Goal: Download file/media

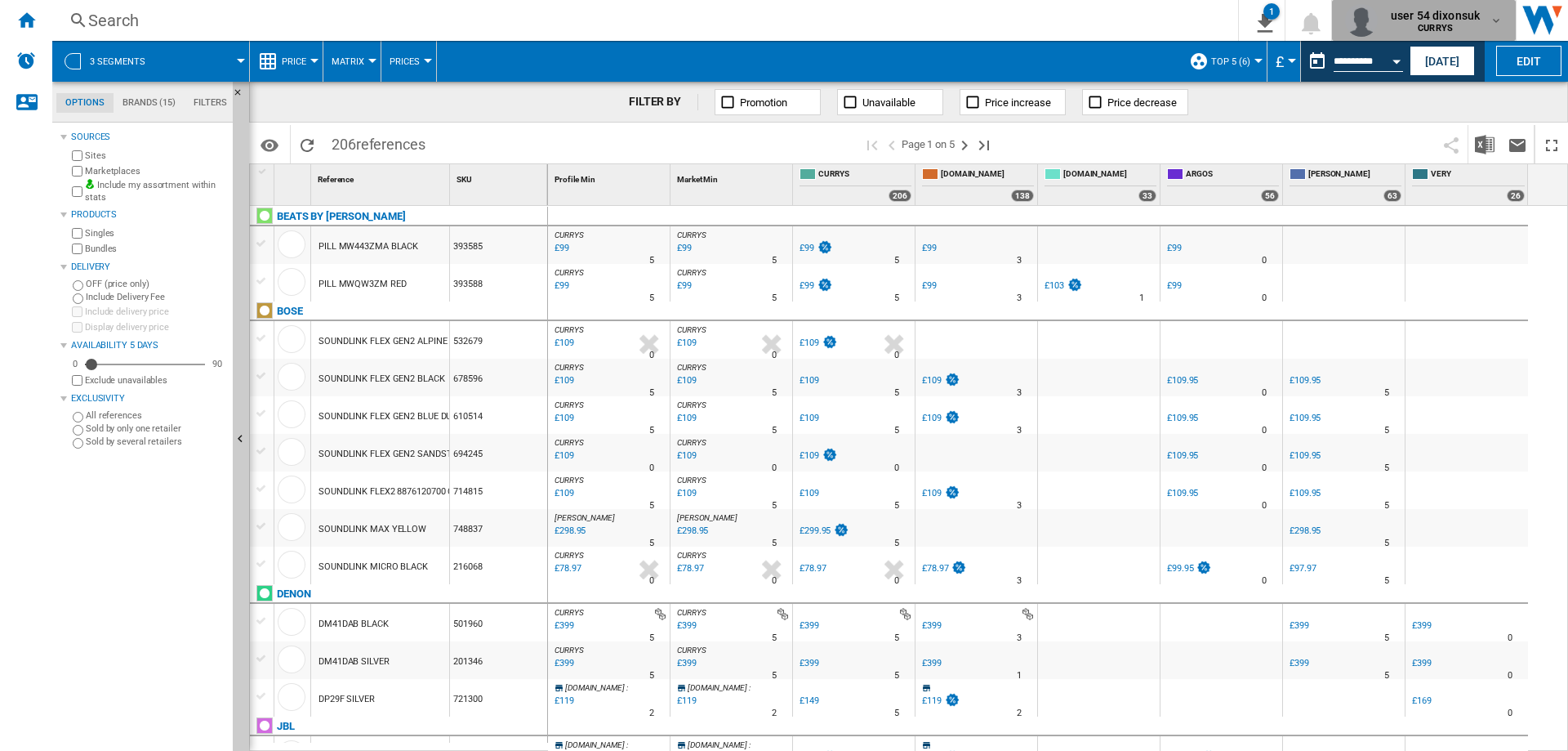
click at [1439, 30] on b "CURRYS" at bounding box center [1435, 28] width 35 height 11
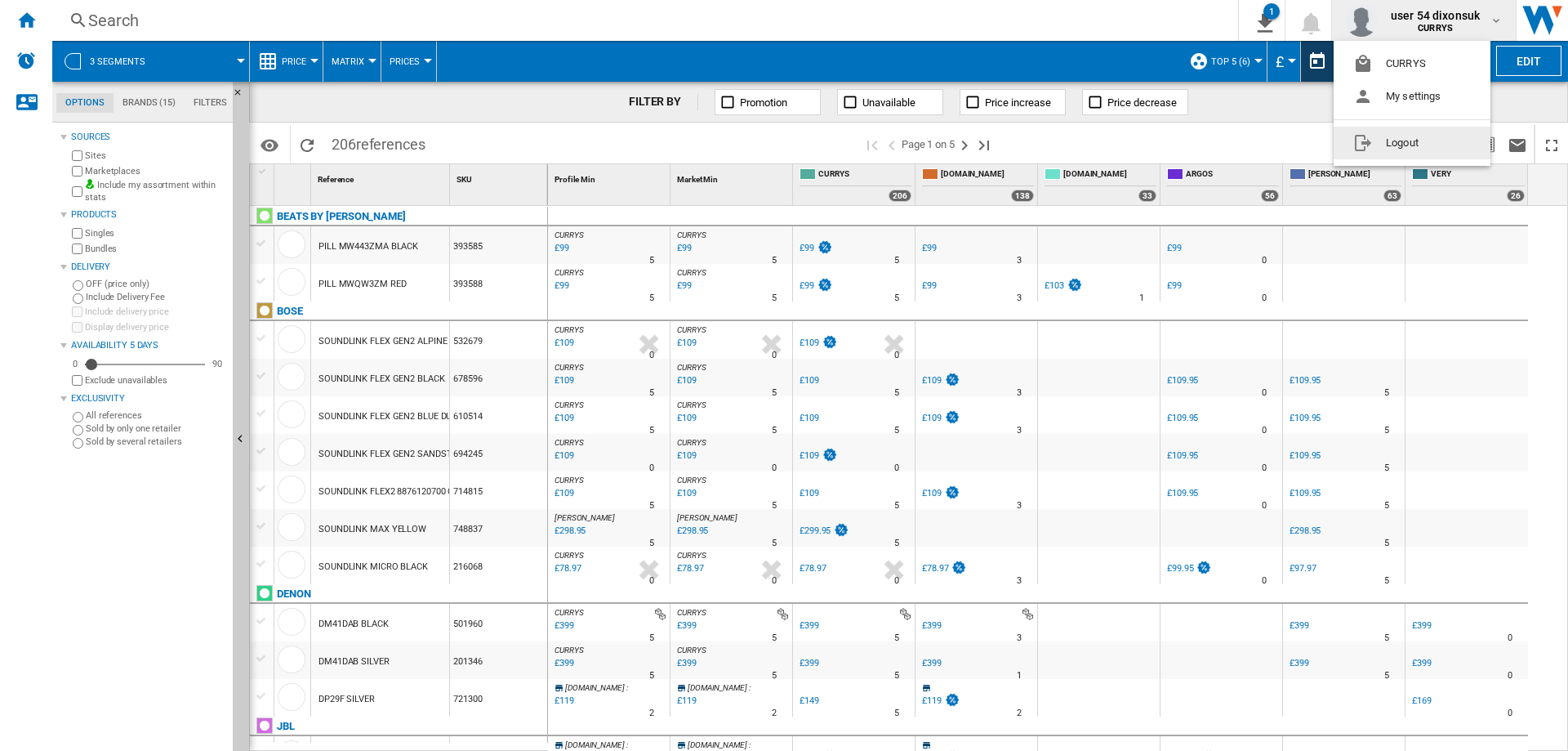
click at [1383, 147] on button "Logout" at bounding box center [1413, 143] width 157 height 33
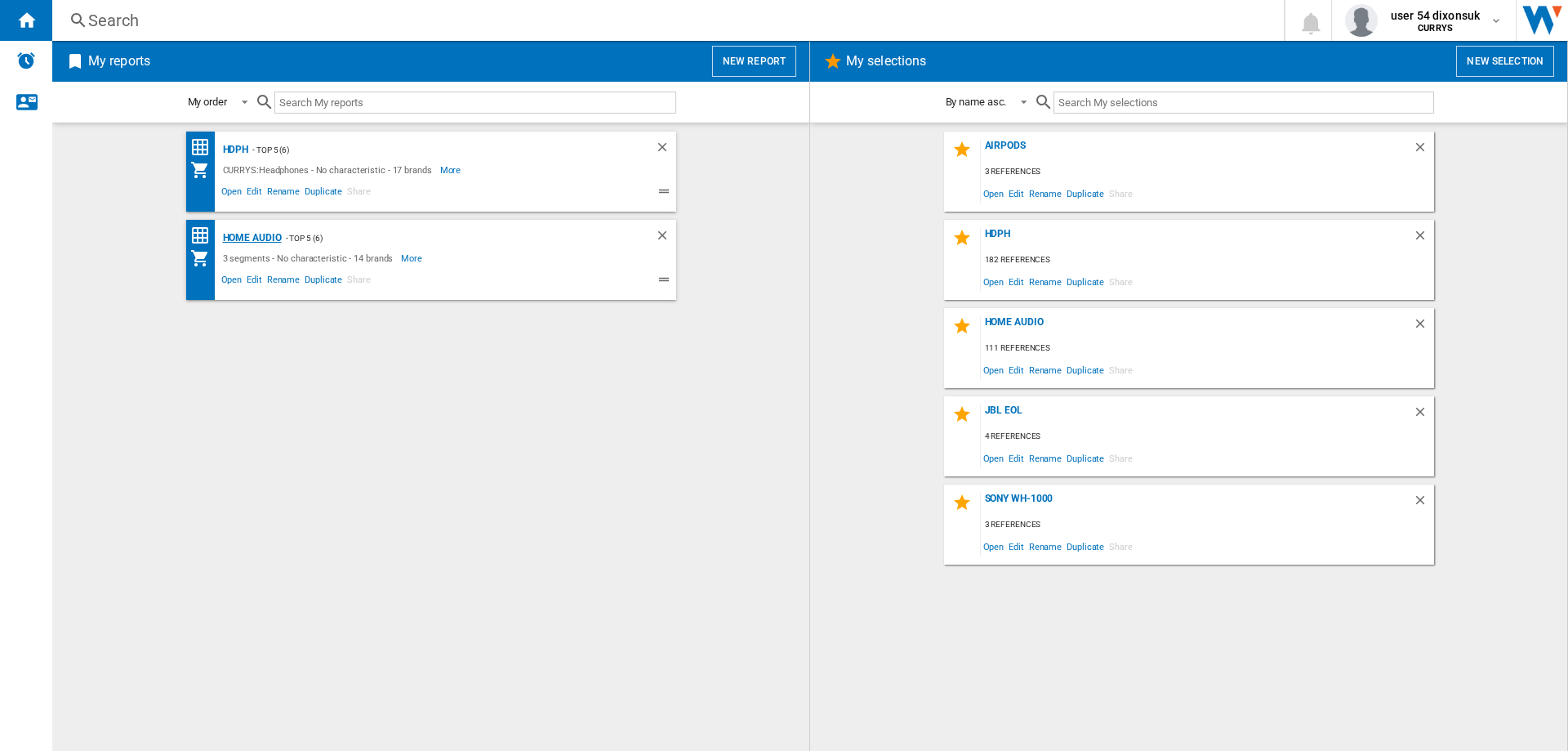
click at [265, 236] on div "Home Audio" at bounding box center [250, 238] width 63 height 20
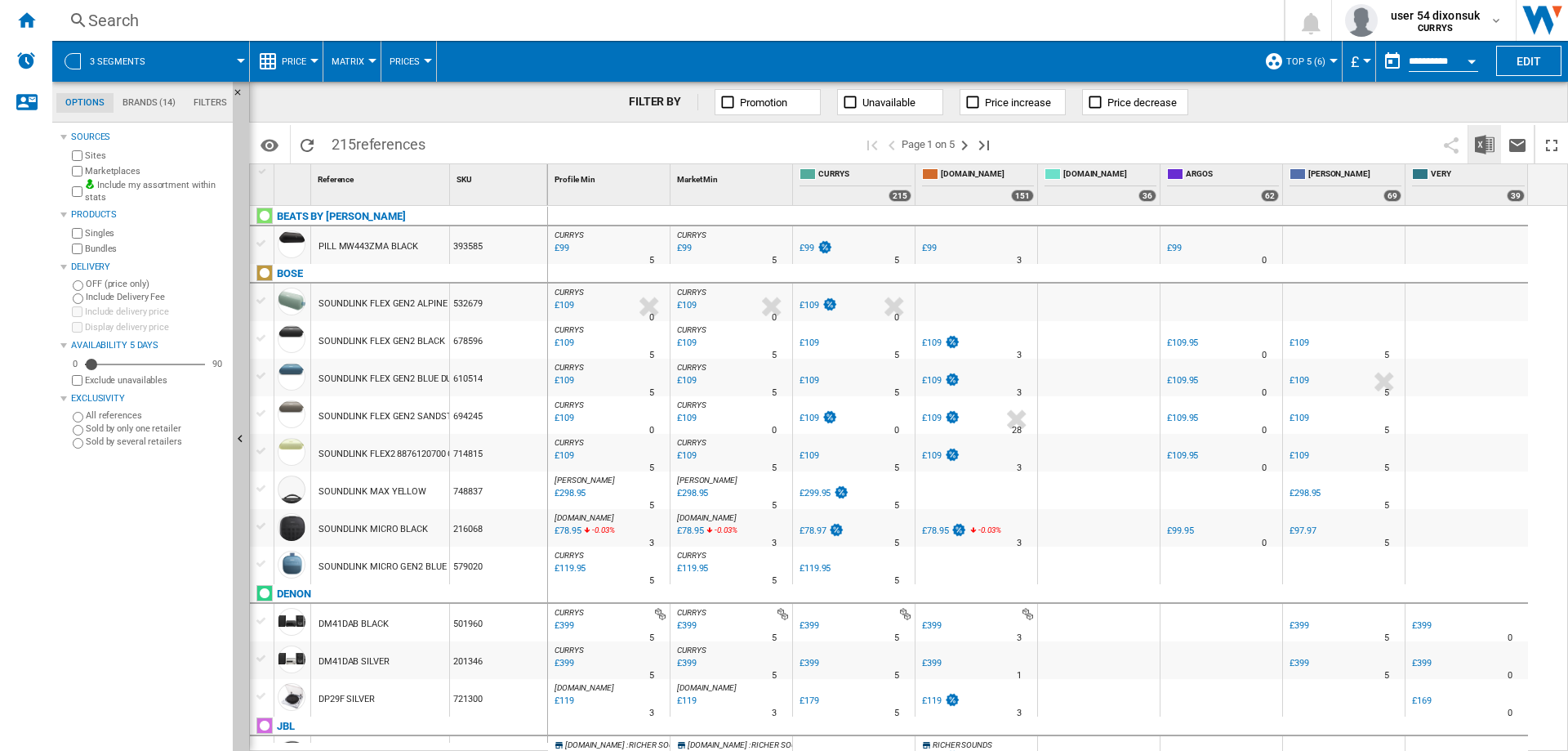
click at [1485, 154] on img "Download in Excel" at bounding box center [1485, 144] width 19 height 19
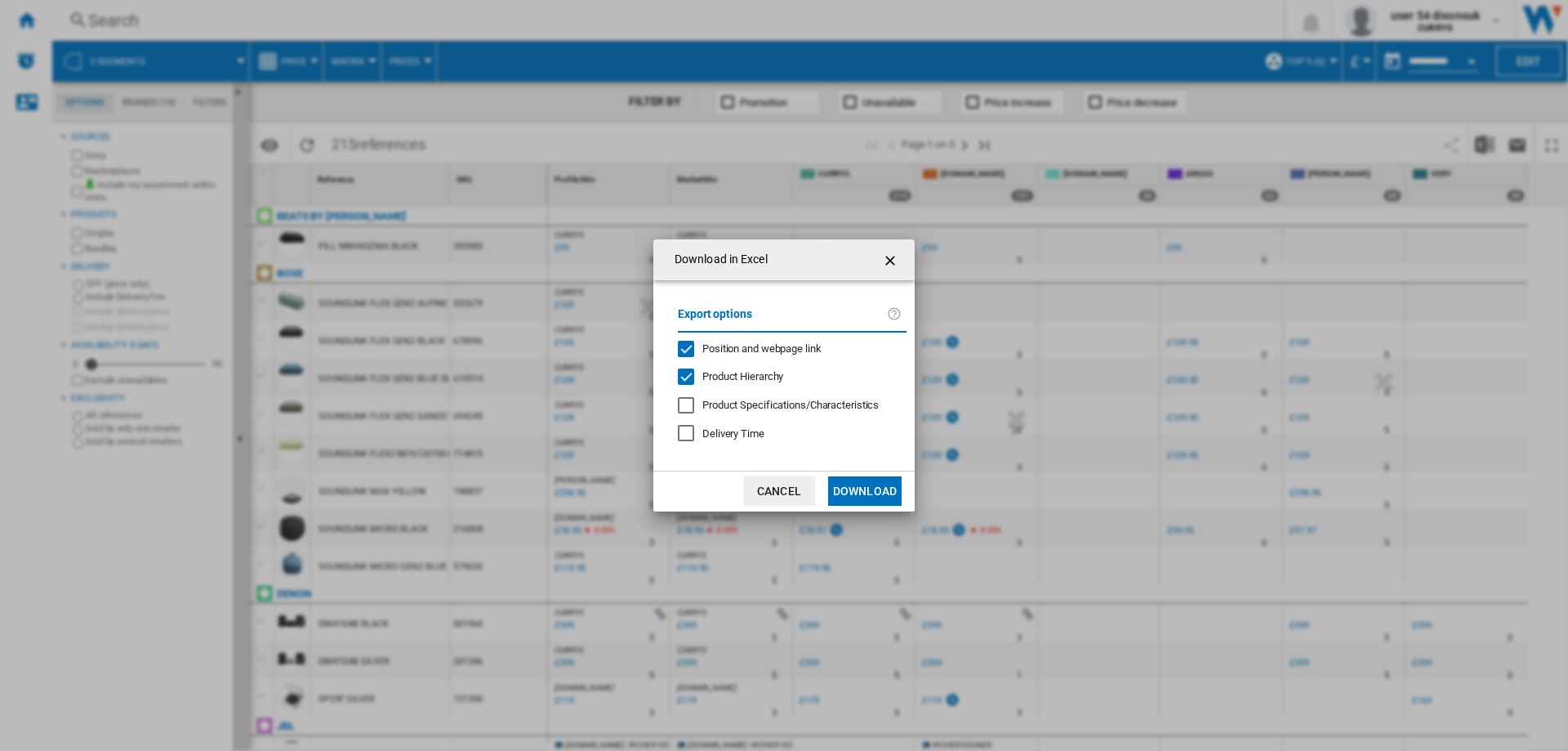
click at [772, 379] on span "Product Hierarchy" at bounding box center [742, 376] width 81 height 13
click at [847, 491] on button "Download" at bounding box center [865, 490] width 73 height 29
